Goal: Information Seeking & Learning: Learn about a topic

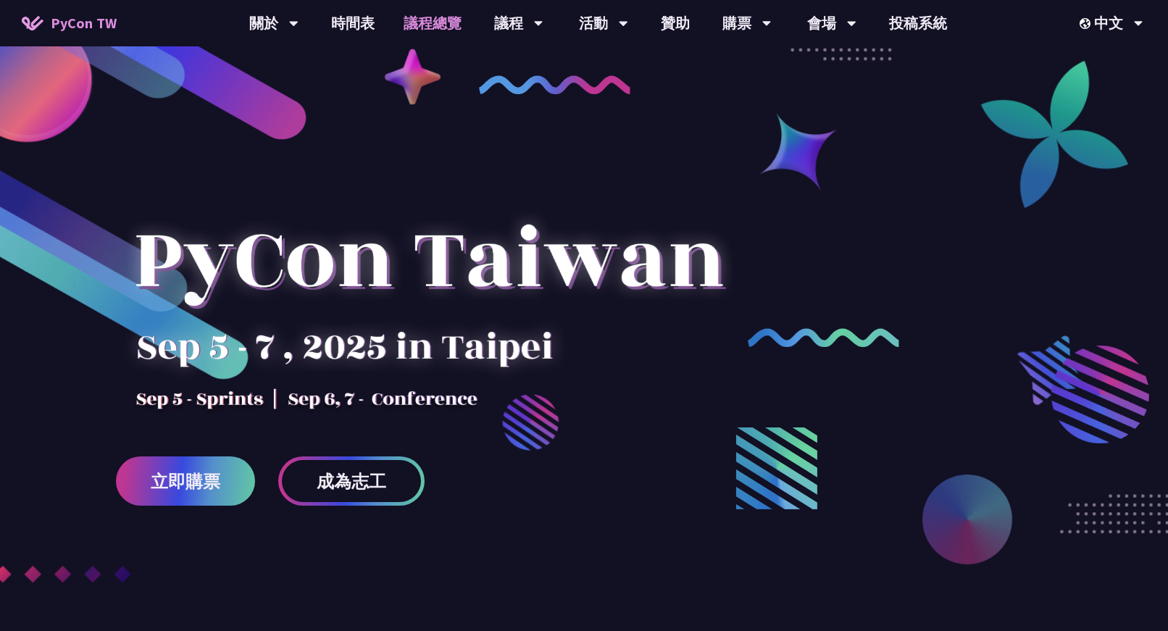
click at [397, 23] on link "議程總覽" at bounding box center [432, 23] width 87 height 46
click at [481, 269] on div at bounding box center [429, 286] width 626 height 254
click at [481, 338] on div at bounding box center [429, 286] width 626 height 254
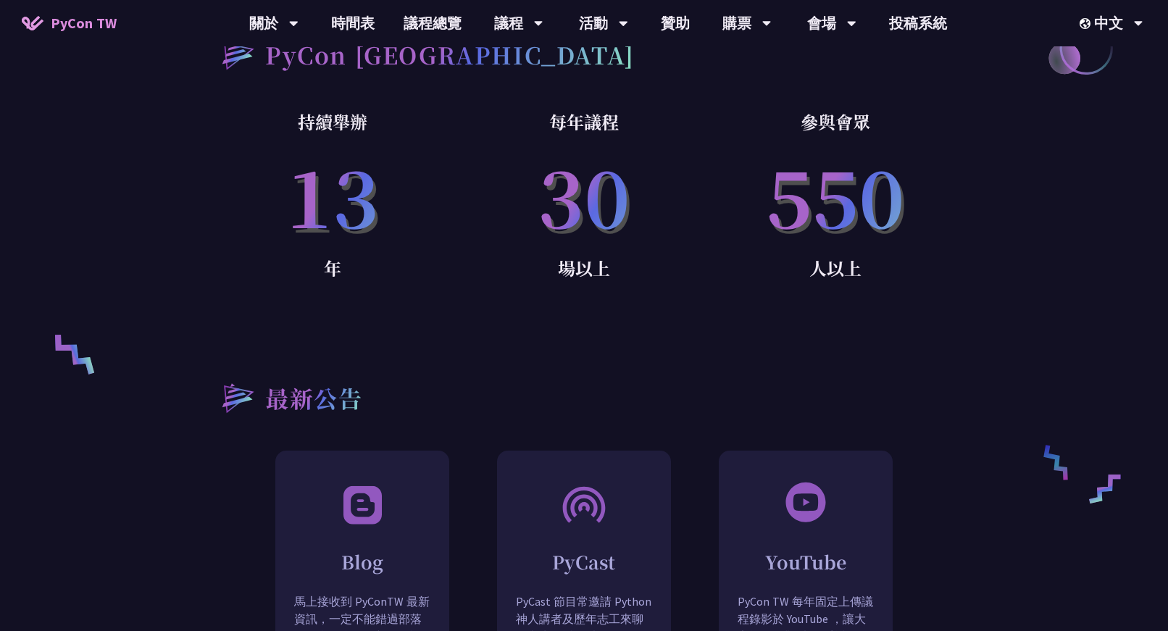
scroll to position [1238, 0]
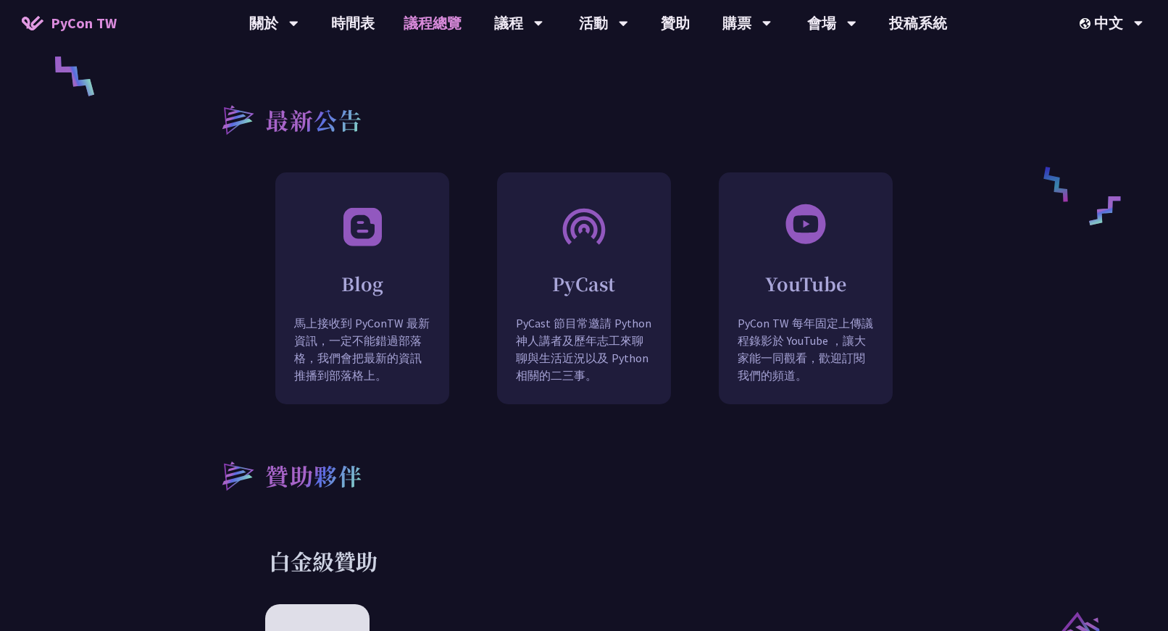
click at [417, 29] on link "議程總覽" at bounding box center [432, 23] width 87 height 46
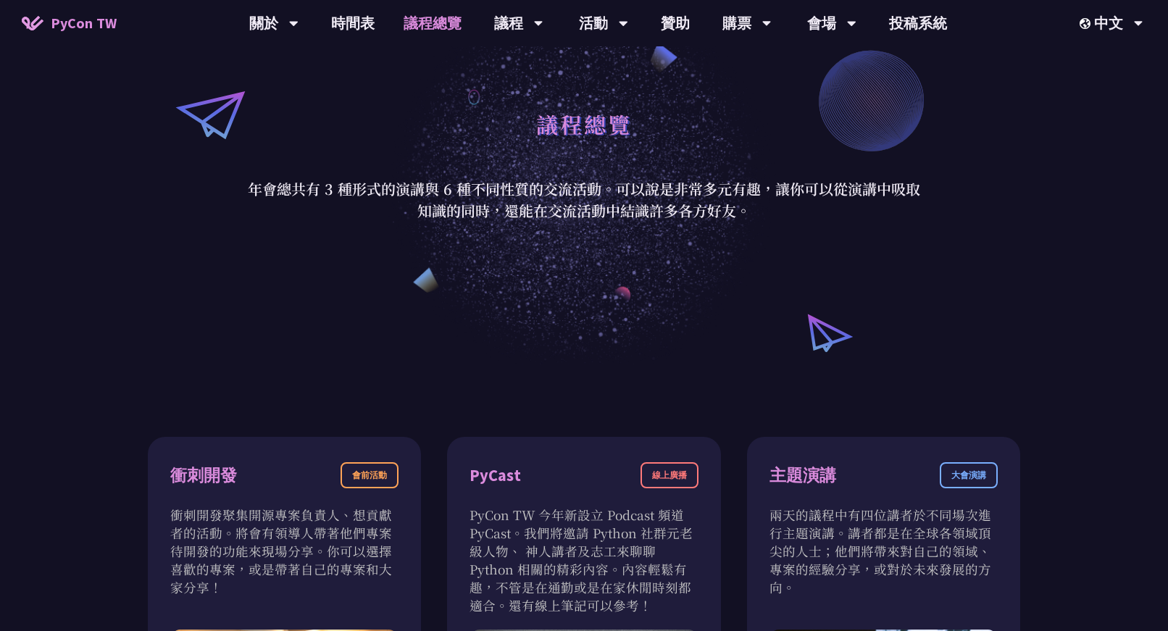
scroll to position [140, 0]
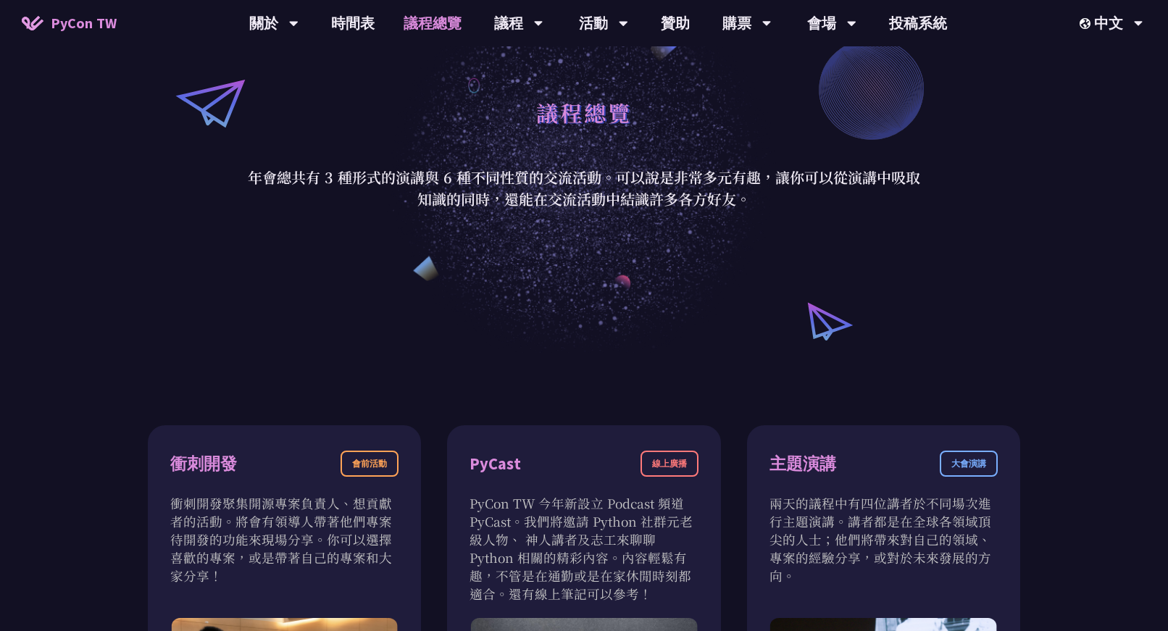
click at [532, 182] on p "年會總共有 3 種形式的演講與 6 種不同性質的交流活動。可以說是非常多元有趣，讓你可以從演講中吸取知識的同時，還能在交流活動中結識許多各方好友。" at bounding box center [584, 188] width 674 height 43
click at [532, 201] on p "年會總共有 3 種形式的演講與 6 種不同性質的交流活動。可以說是非常多元有趣，讓你可以從演講中吸取知識的同時，還能在交流活動中結識許多各方好友。" at bounding box center [584, 188] width 674 height 43
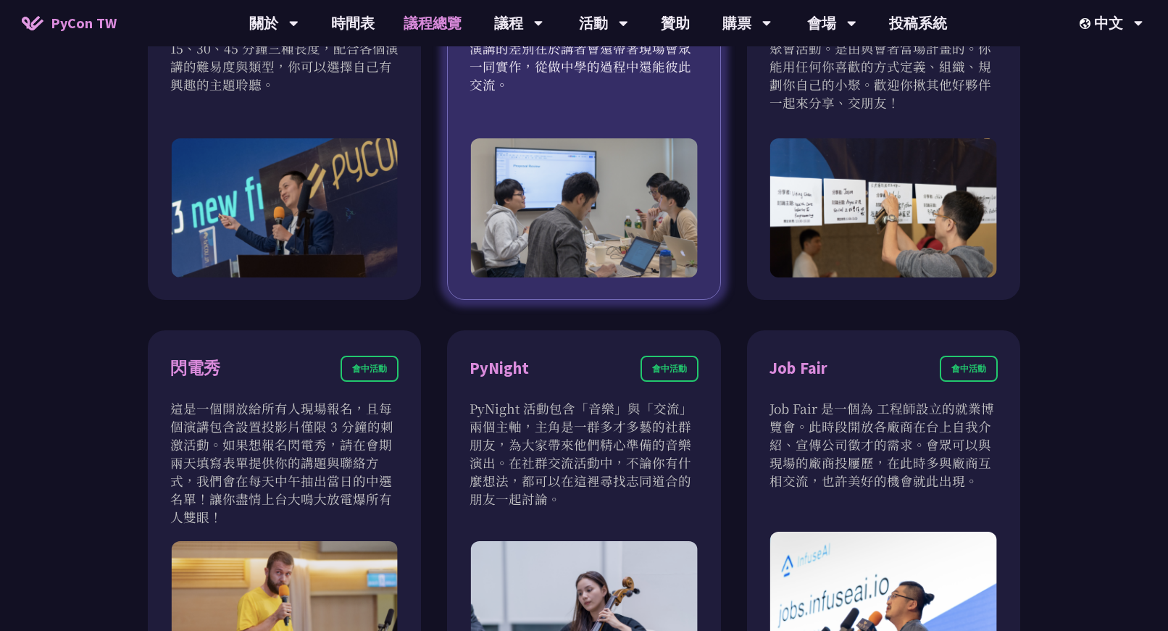
scroll to position [1217, 0]
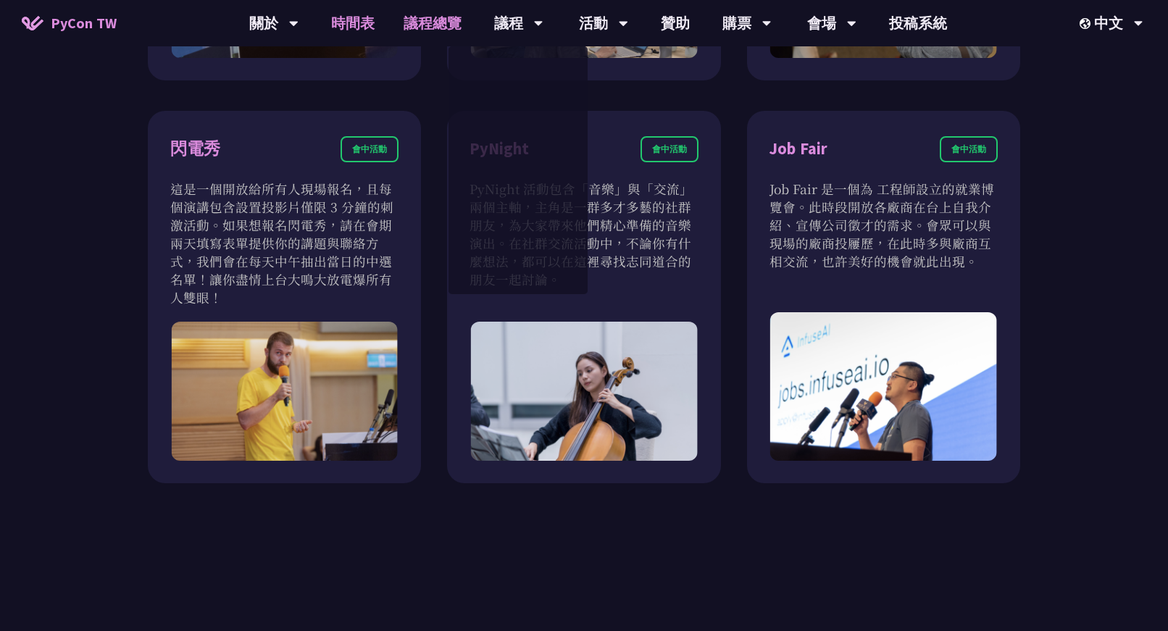
click at [364, 21] on link "時間表" at bounding box center [353, 23] width 72 height 46
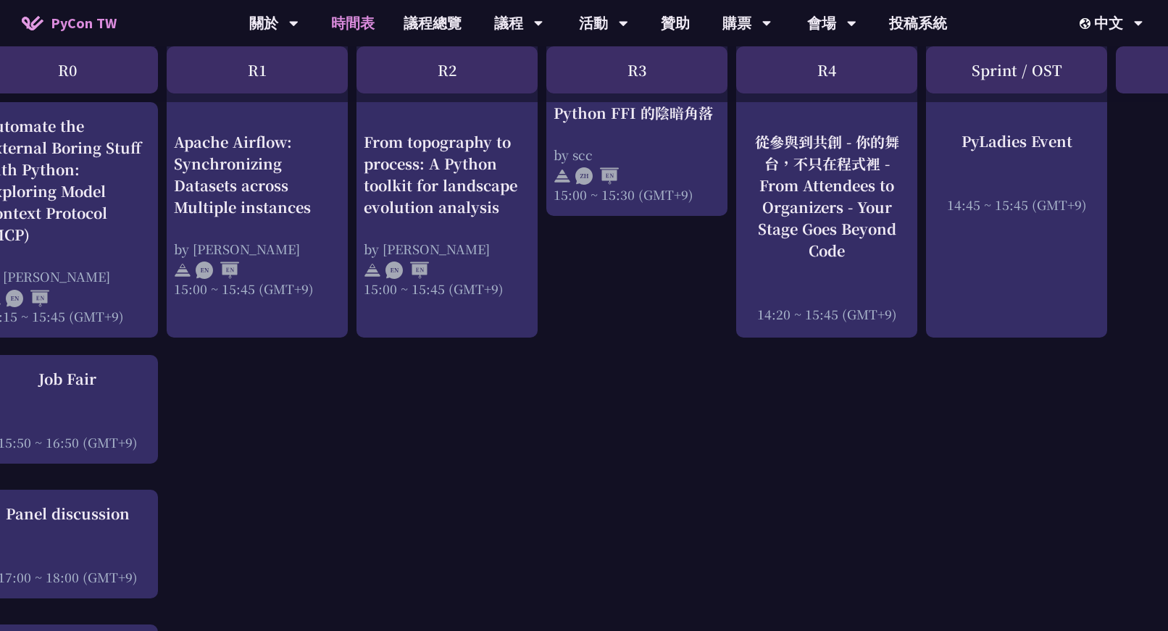
scroll to position [1623, 38]
